Goal: Task Accomplishment & Management: Manage account settings

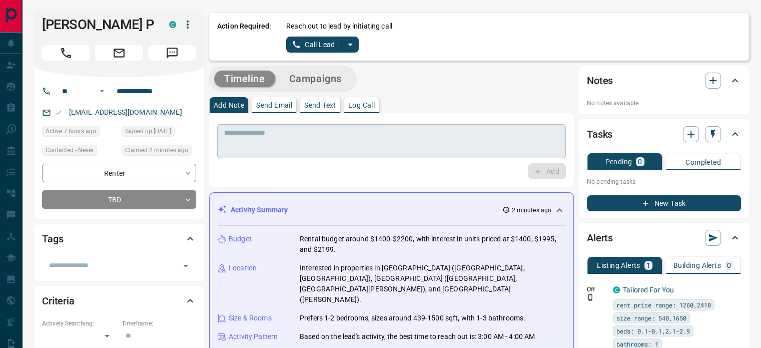
click at [304, 138] on textarea at bounding box center [391, 142] width 335 height 26
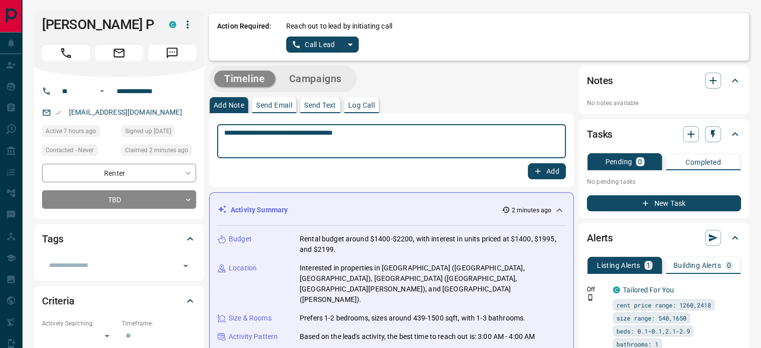
drag, startPoint x: 378, startPoint y: 136, endPoint x: 163, endPoint y: 141, distance: 215.3
type textarea "**********"
click at [553, 174] on button "Add" at bounding box center [547, 171] width 38 height 16
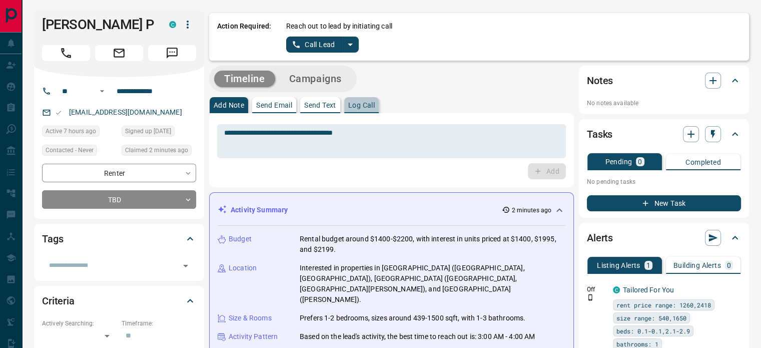
click at [370, 106] on p "Log Call" at bounding box center [361, 105] width 27 height 7
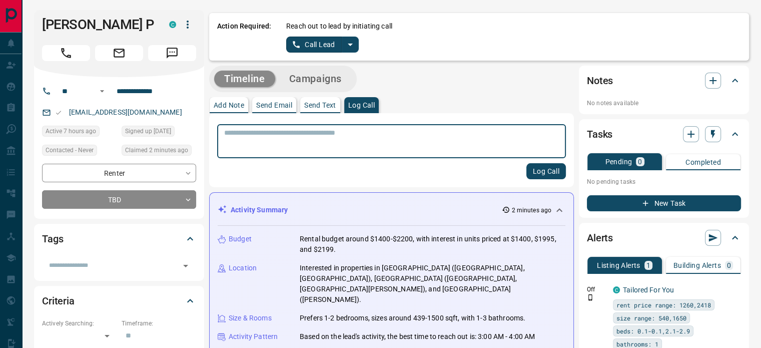
click at [344, 134] on textarea at bounding box center [391, 142] width 335 height 26
type textarea "**********"
click at [549, 170] on button "Log Call" at bounding box center [546, 171] width 40 height 16
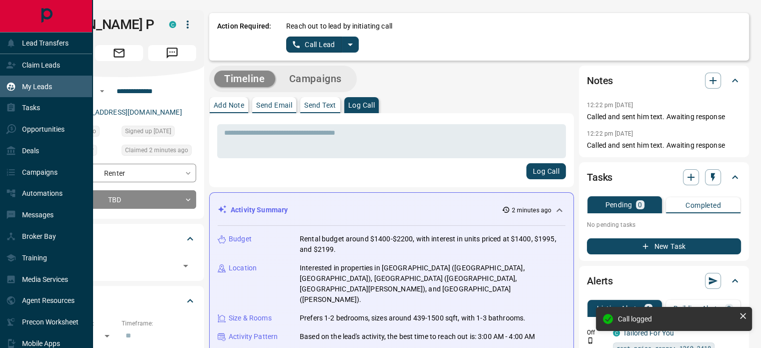
click at [42, 86] on p "My Leads" at bounding box center [37, 87] width 30 height 8
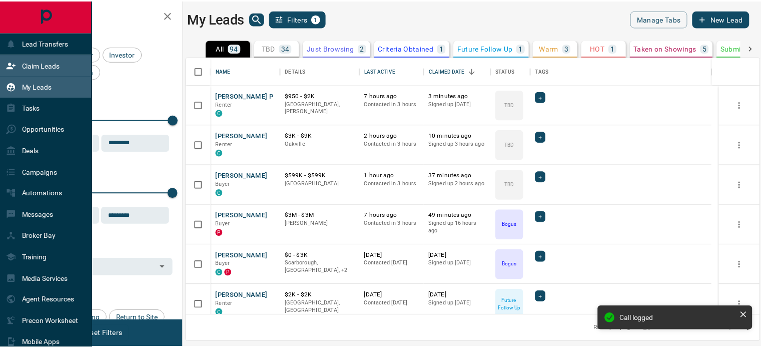
scroll to position [251, 572]
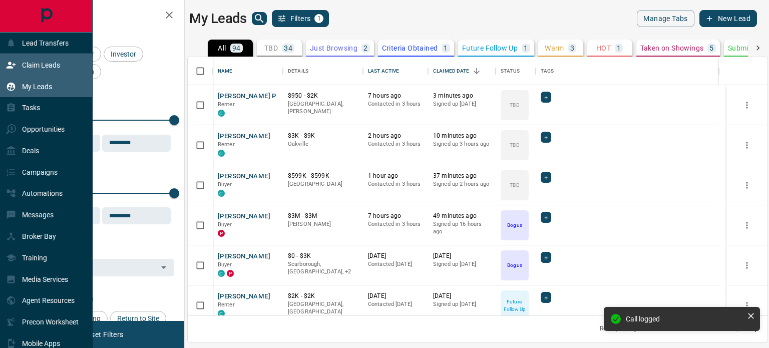
click at [49, 68] on p "Claim Leads" at bounding box center [41, 65] width 38 height 8
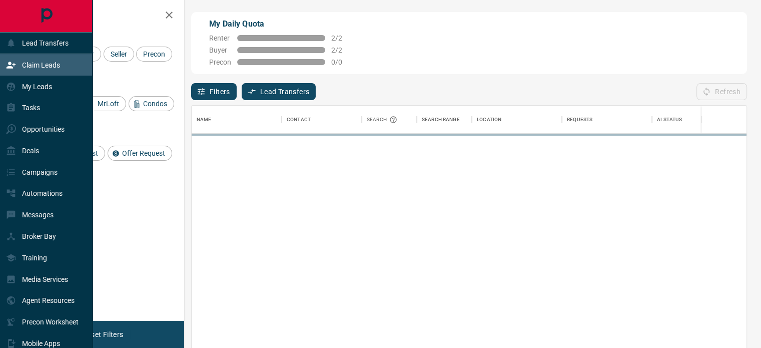
scroll to position [254, 547]
